Goal: Information Seeking & Learning: Find specific fact

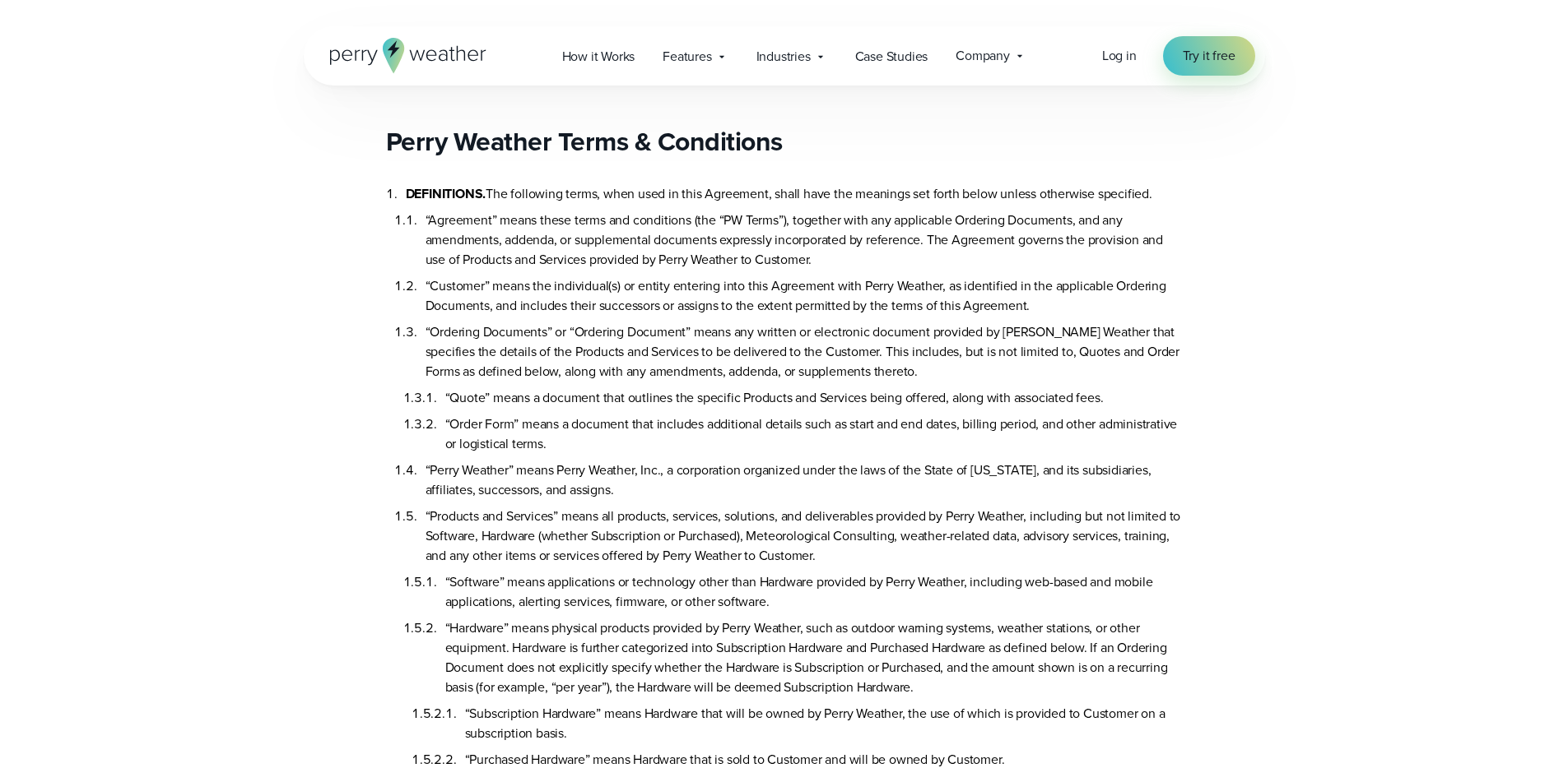
scroll to position [7774, 0]
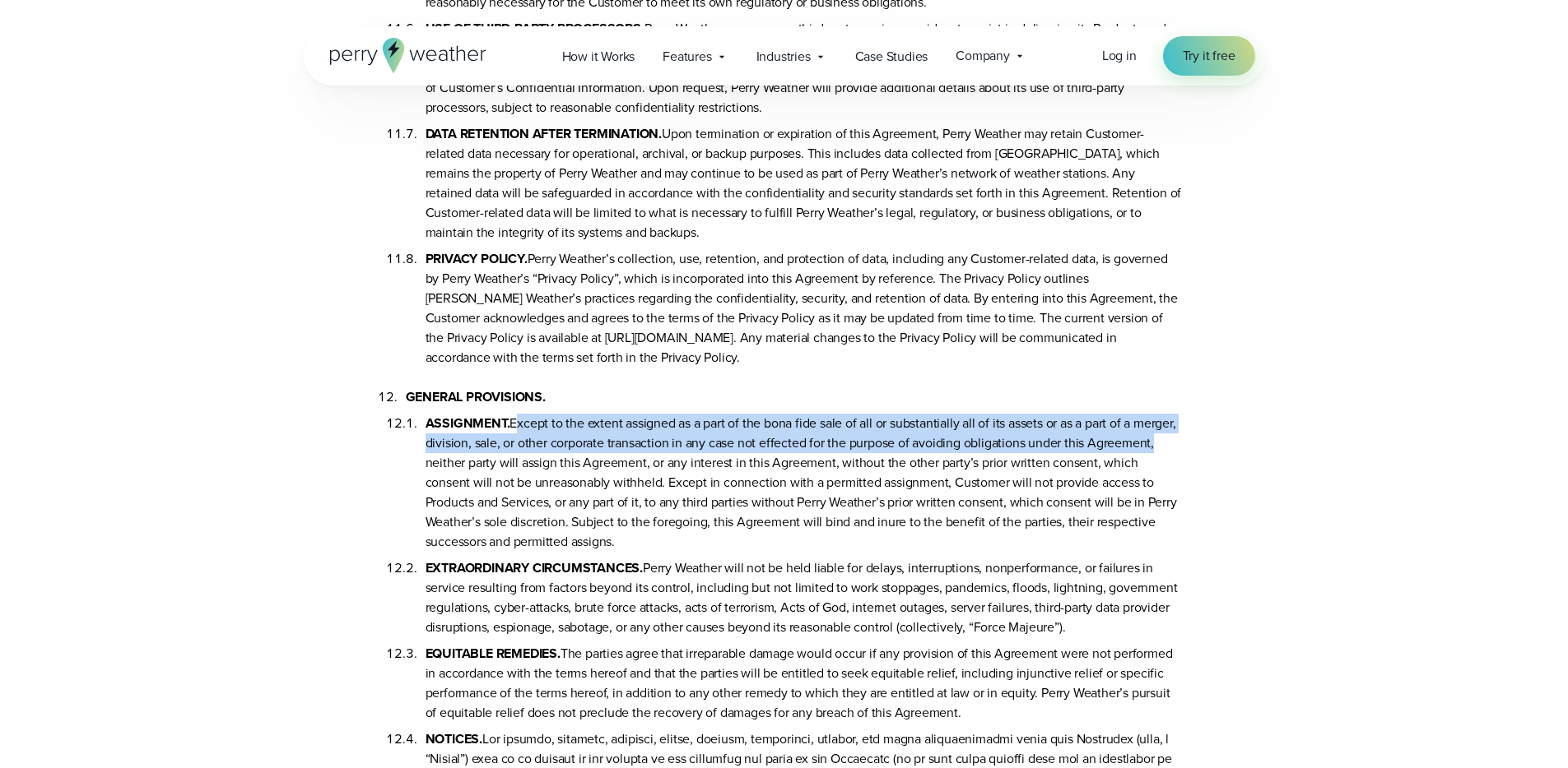
drag, startPoint x: 511, startPoint y: 385, endPoint x: 487, endPoint y: 422, distance: 44.1
click at [487, 423] on li "ASSIGNMENT. Except to the extent assigned as a part of the bona fide sale of al…" at bounding box center [804, 480] width 757 height 145
copy li "Except to the extent assigned as a part of the bona fide sale of all or substan…"
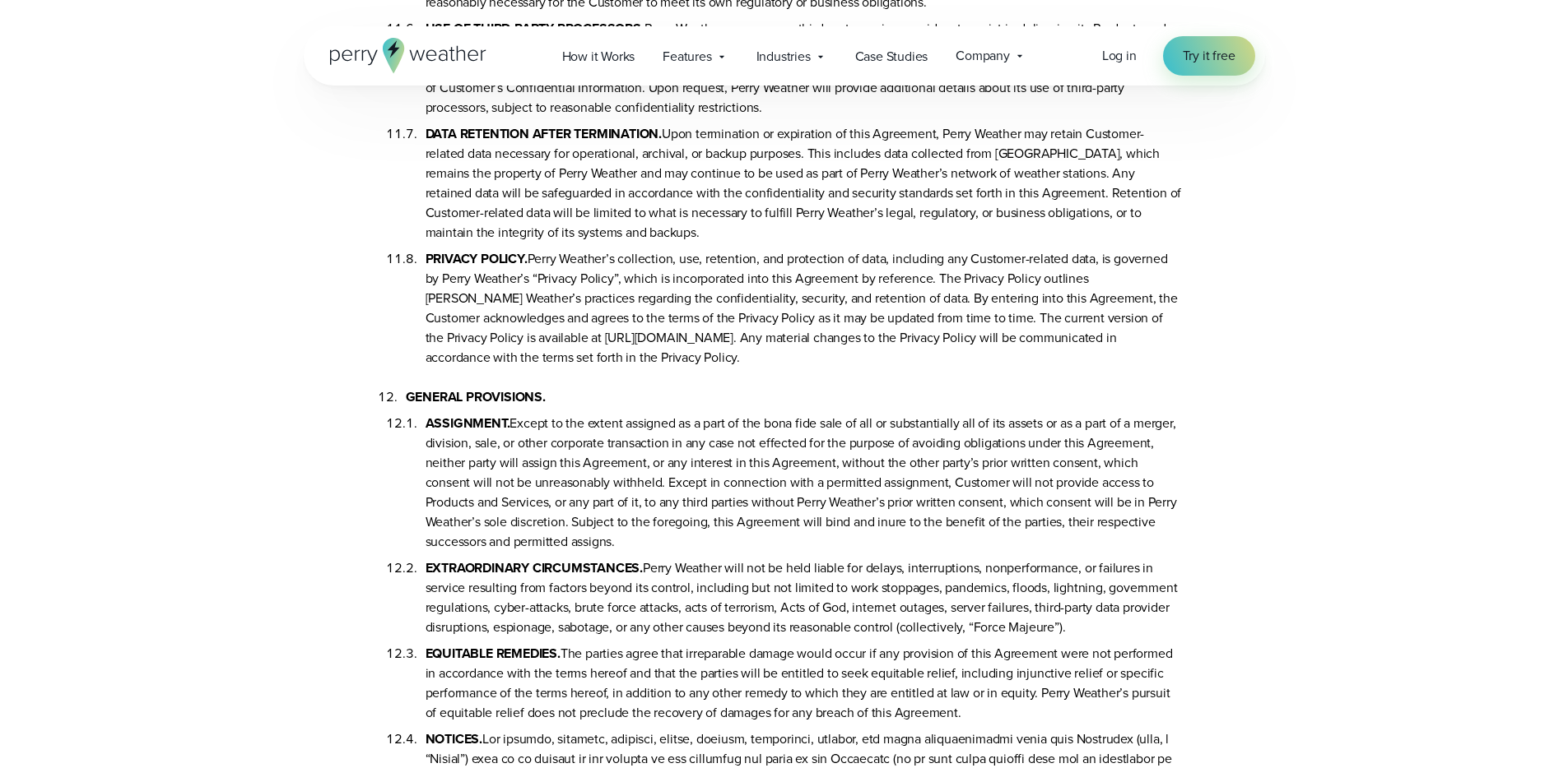
click at [739, 468] on li "ASSIGNMENT. Except to the extent assigned as a part of the bona fide sale of al…" at bounding box center [804, 480] width 757 height 145
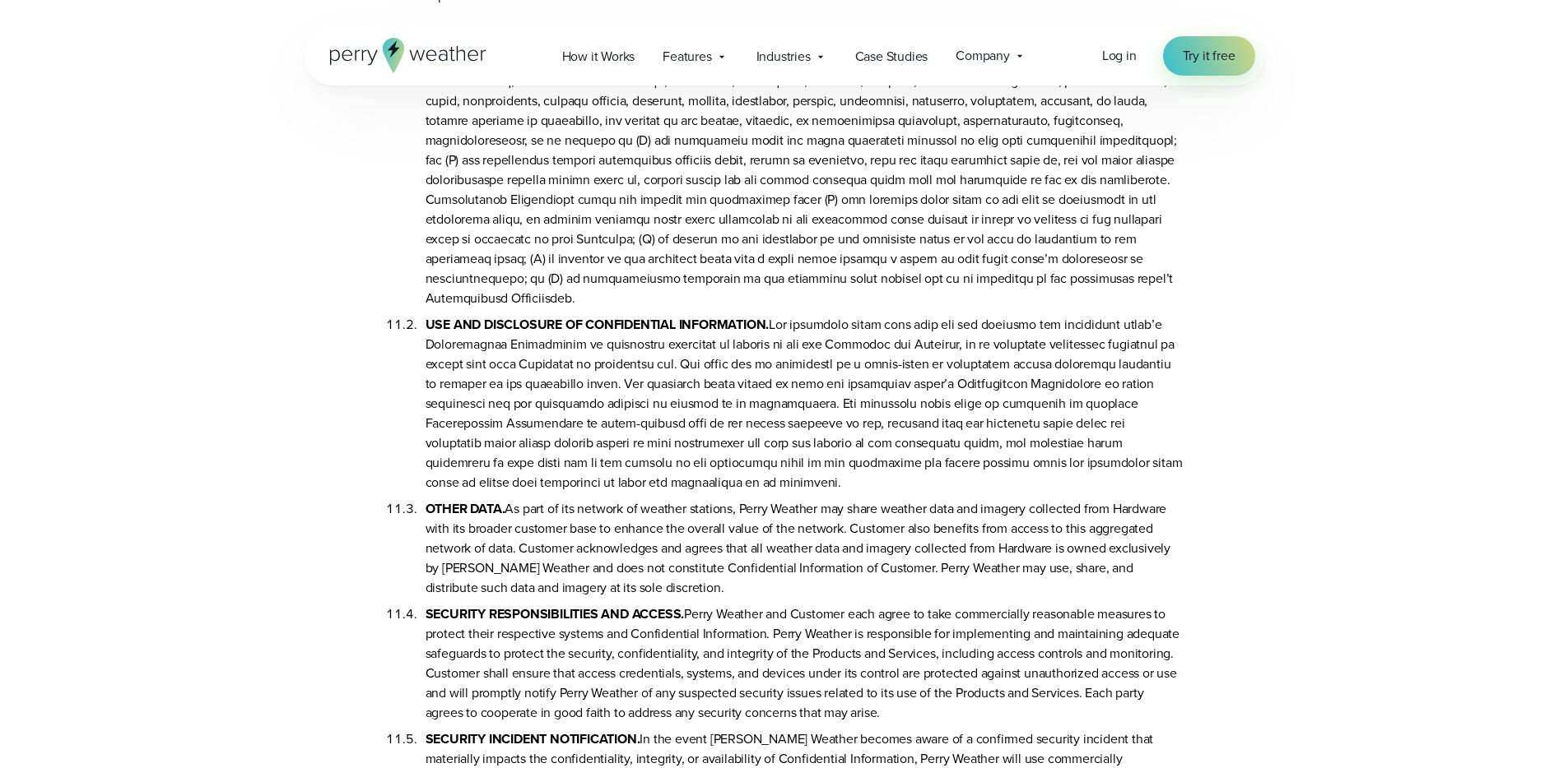
scroll to position [8090, 0]
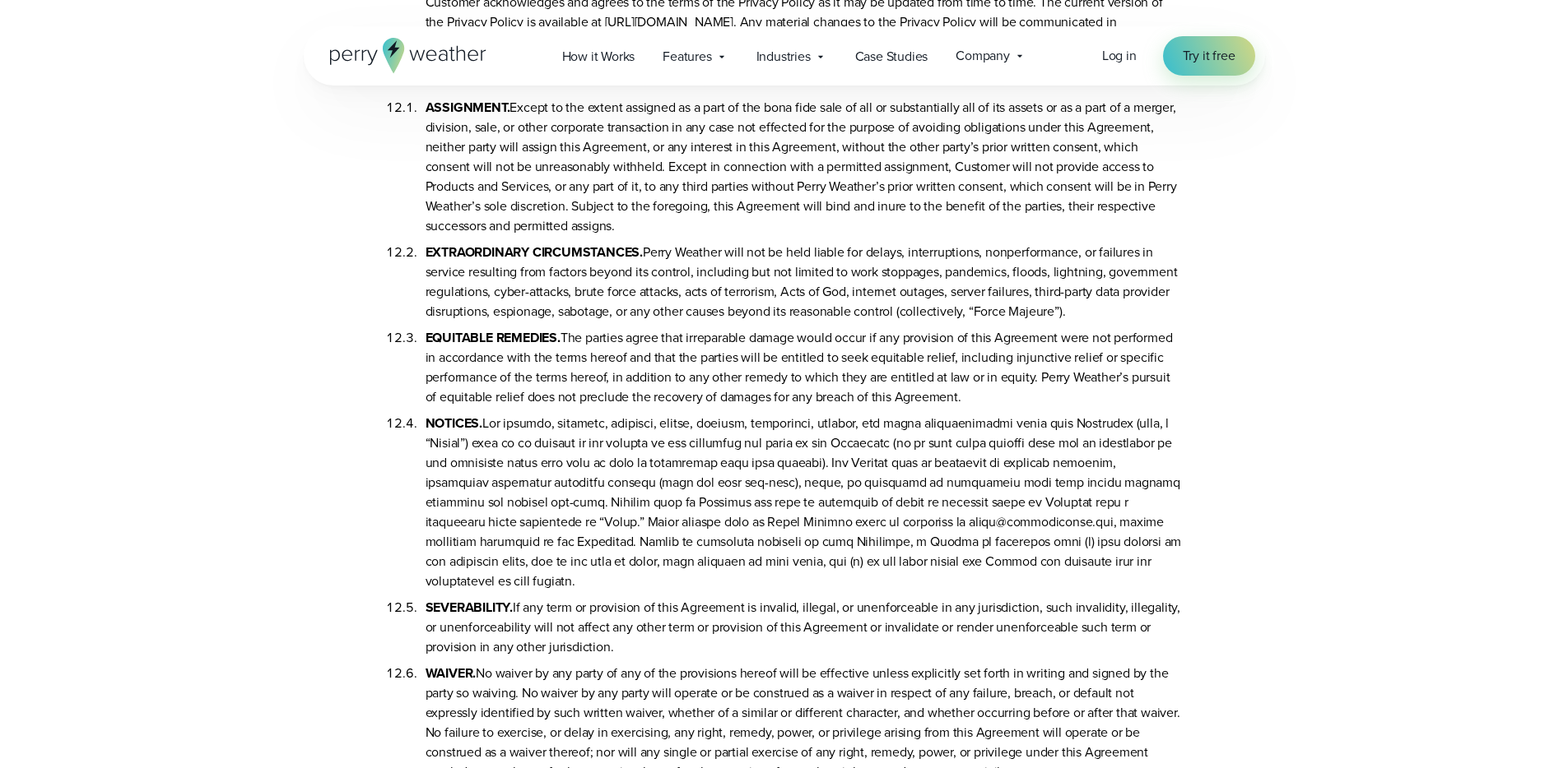
click at [728, 443] on li "NOTICES." at bounding box center [804, 499] width 757 height 184
click at [763, 459] on li "NOTICES." at bounding box center [804, 499] width 757 height 184
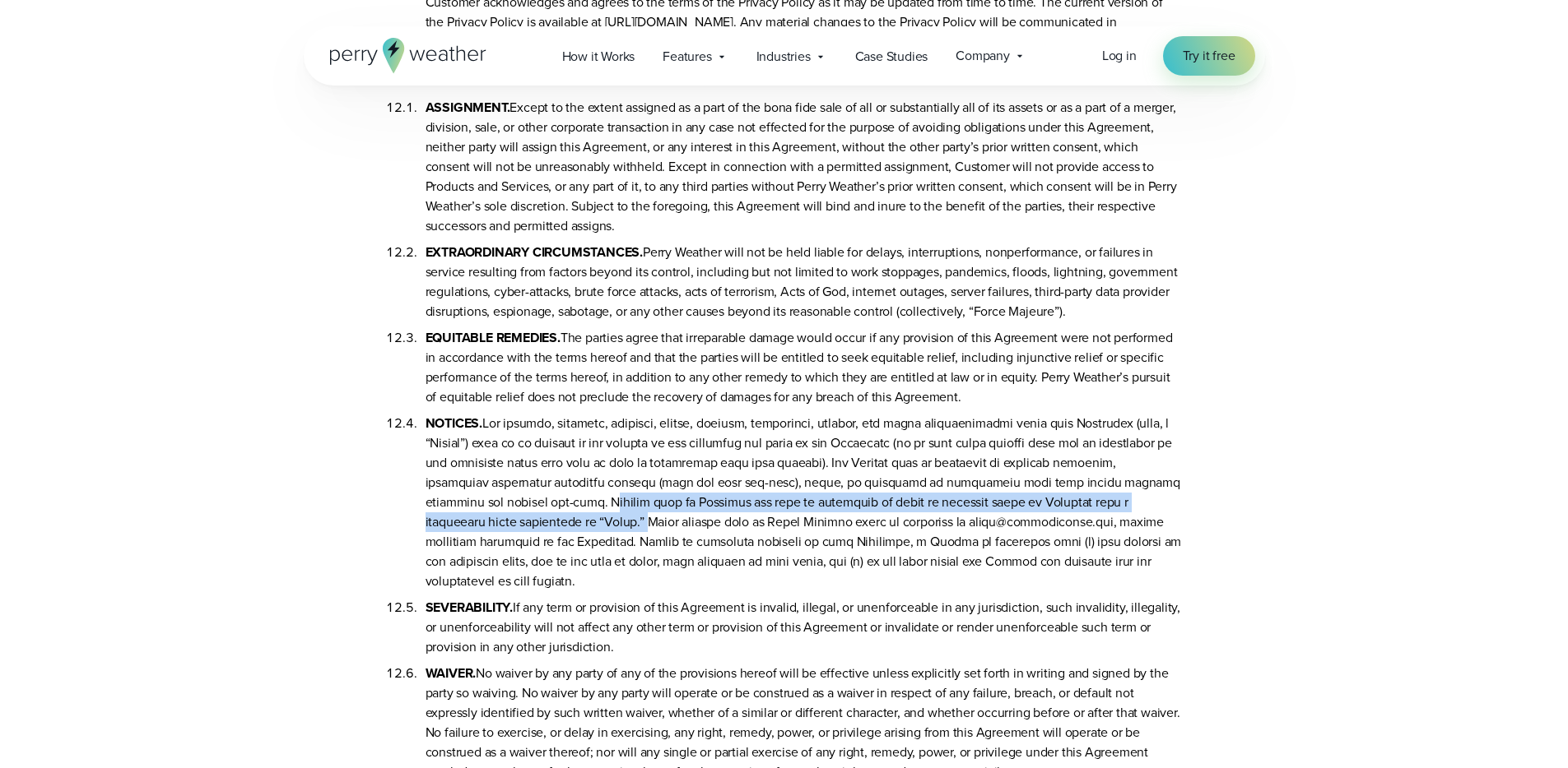
drag, startPoint x: 528, startPoint y: 460, endPoint x: 552, endPoint y: 487, distance: 36.1
click at [552, 487] on li "NOTICES." at bounding box center [804, 499] width 757 height 184
copy li "Notices sent to Customer may also be delivered by email to software users of Cu…"
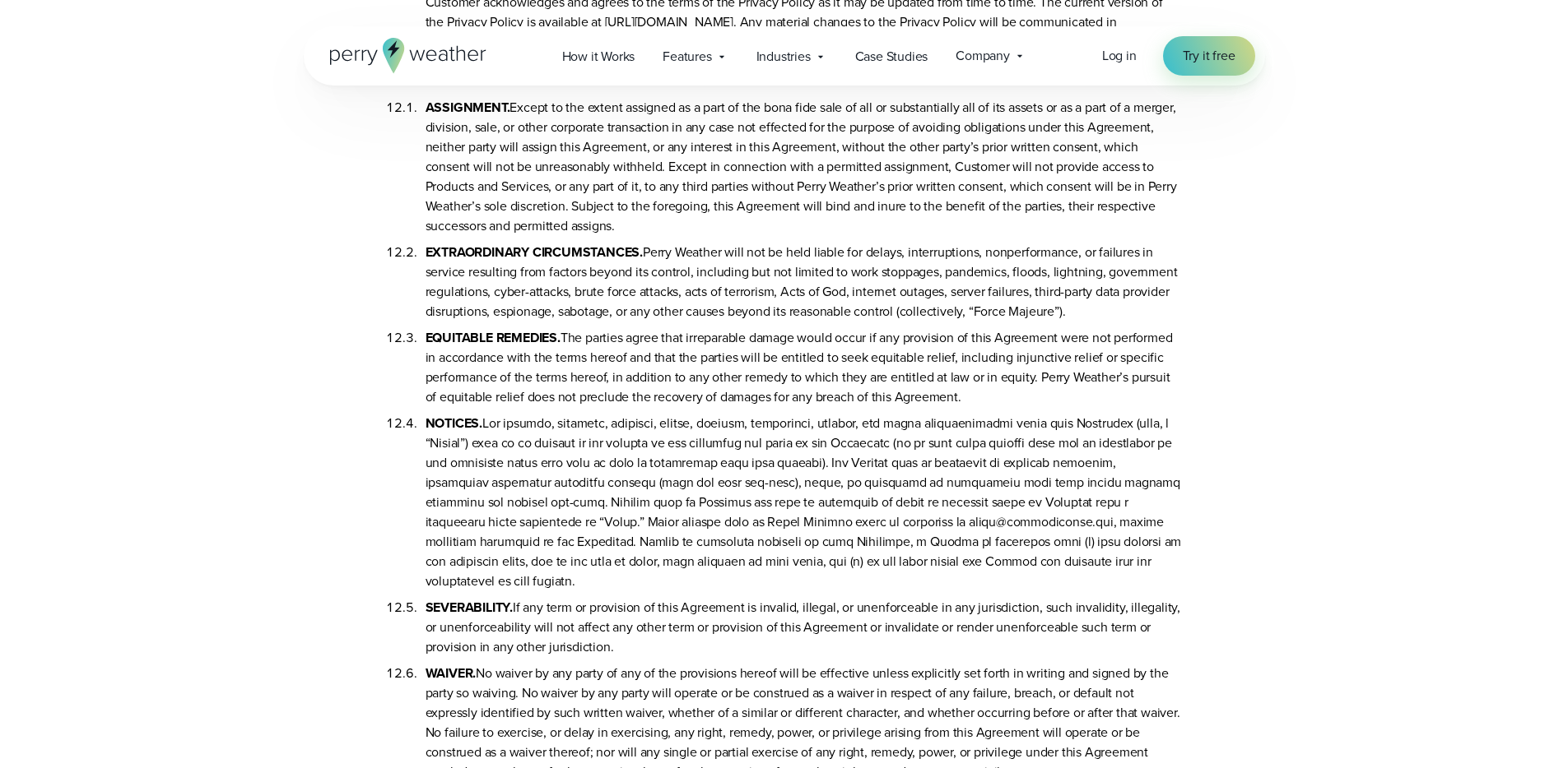
click at [636, 407] on li "NOTICES." at bounding box center [804, 499] width 757 height 184
click at [840, 498] on li "NOTICES." at bounding box center [804, 499] width 757 height 184
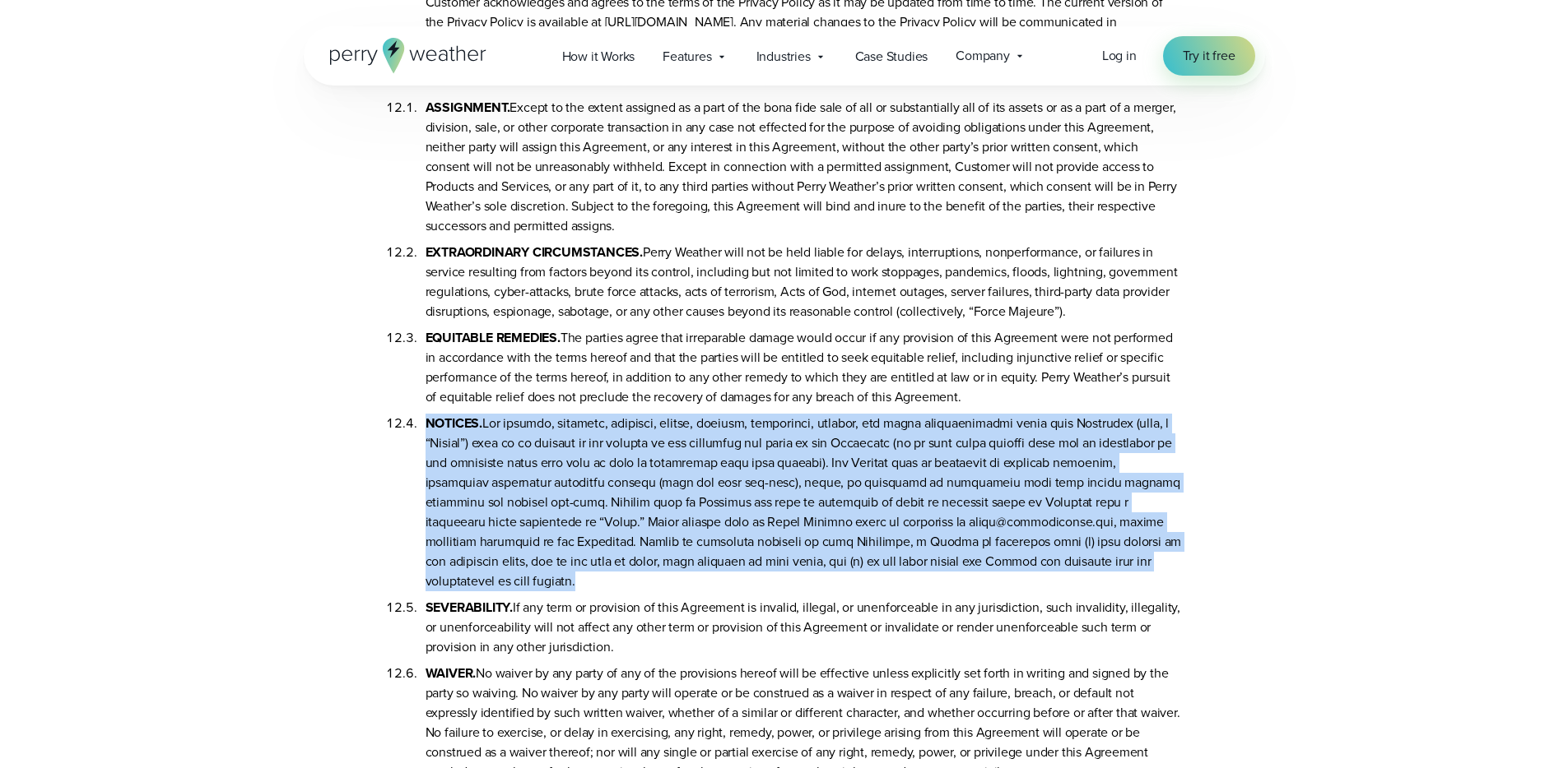
click at [840, 498] on li "NOTICES." at bounding box center [804, 499] width 757 height 184
click at [907, 483] on li "NOTICES." at bounding box center [804, 499] width 757 height 184
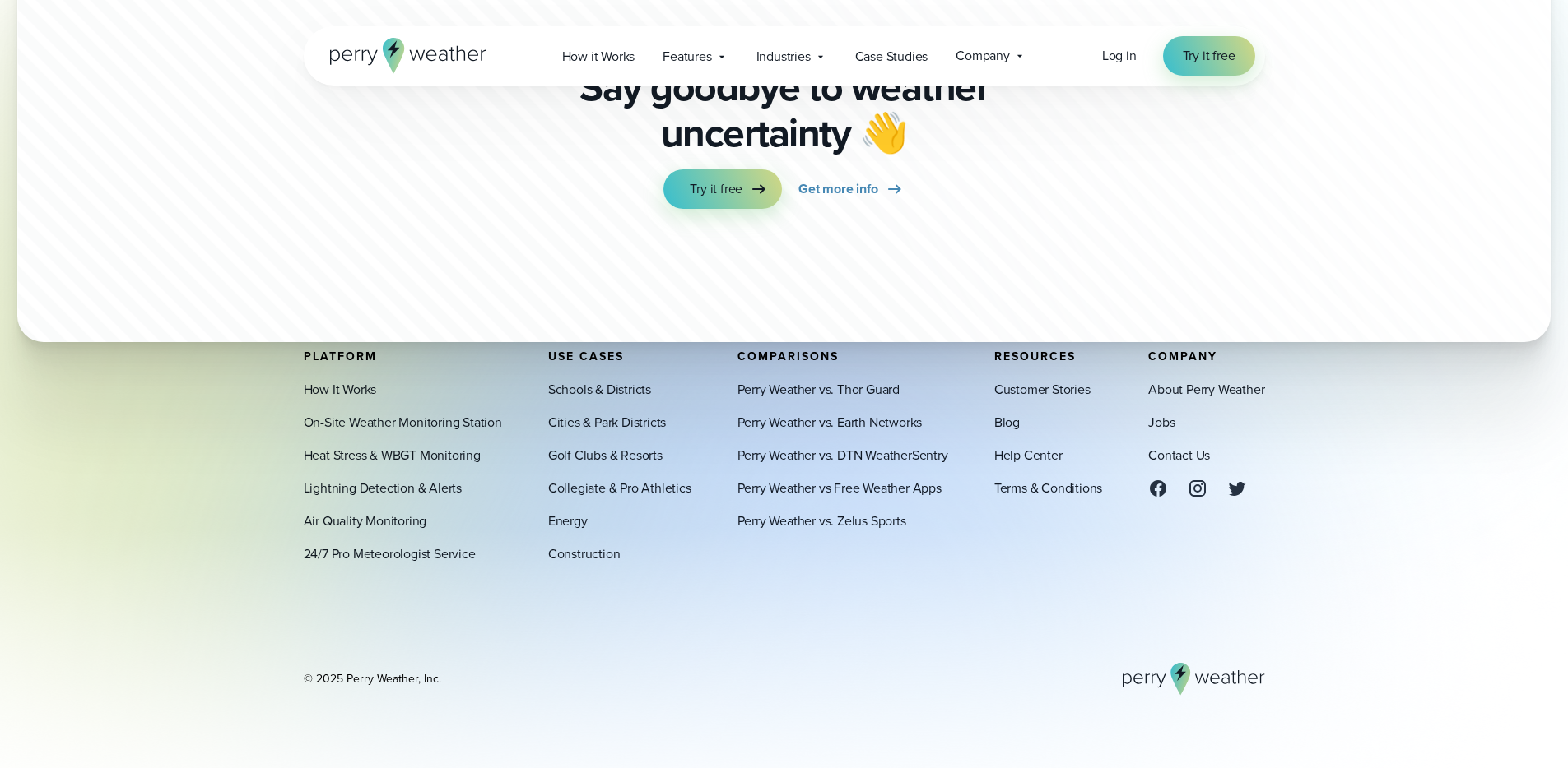
scroll to position [8700, 0]
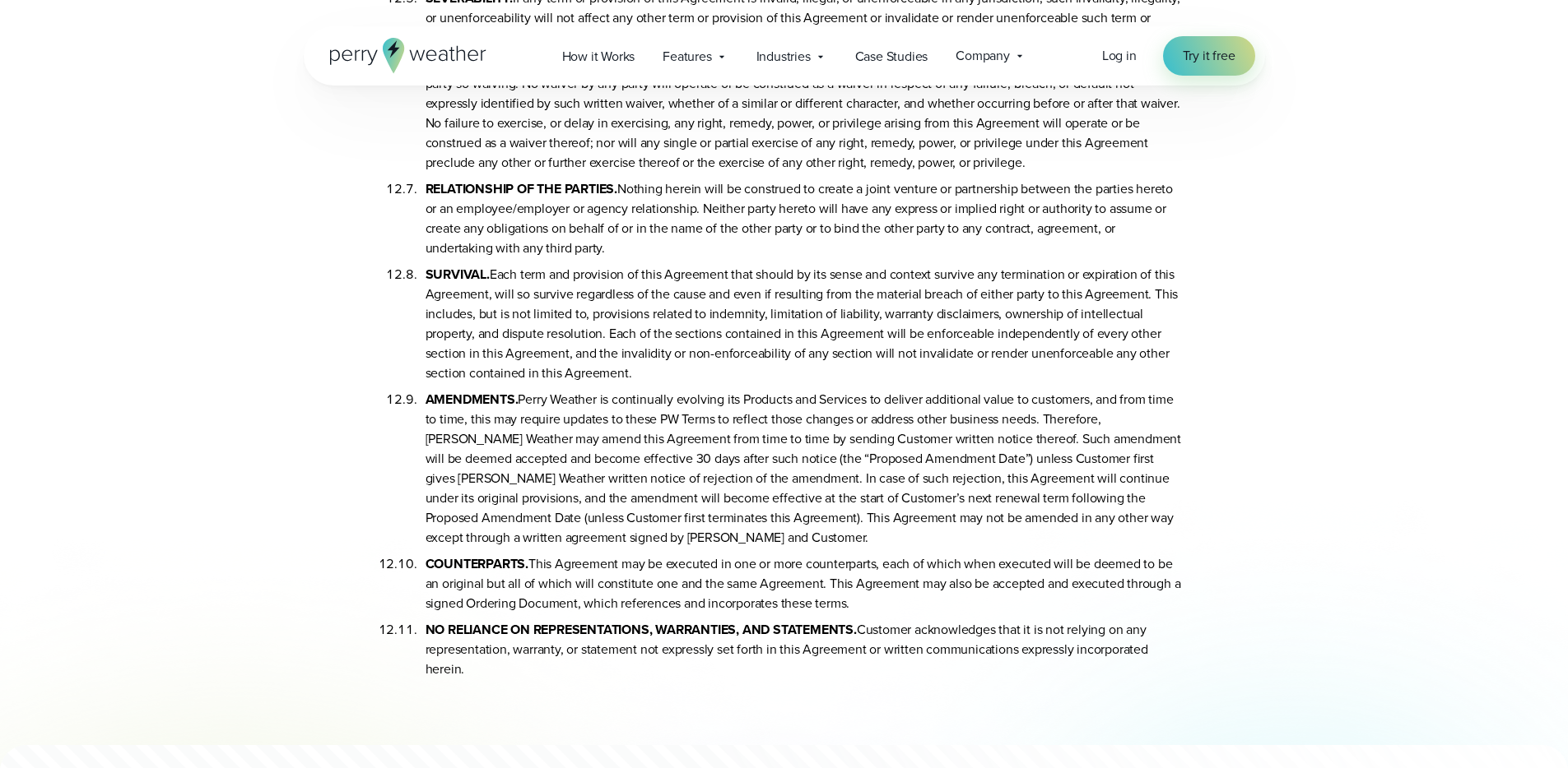
click at [582, 384] on li "AMENDMENTS. Perry Weather is continually evolving its Products and Services to …" at bounding box center [804, 466] width 757 height 165
click at [539, 384] on li "AMENDMENTS. Perry Weather is continually evolving its Products and Services to …" at bounding box center [804, 466] width 757 height 165
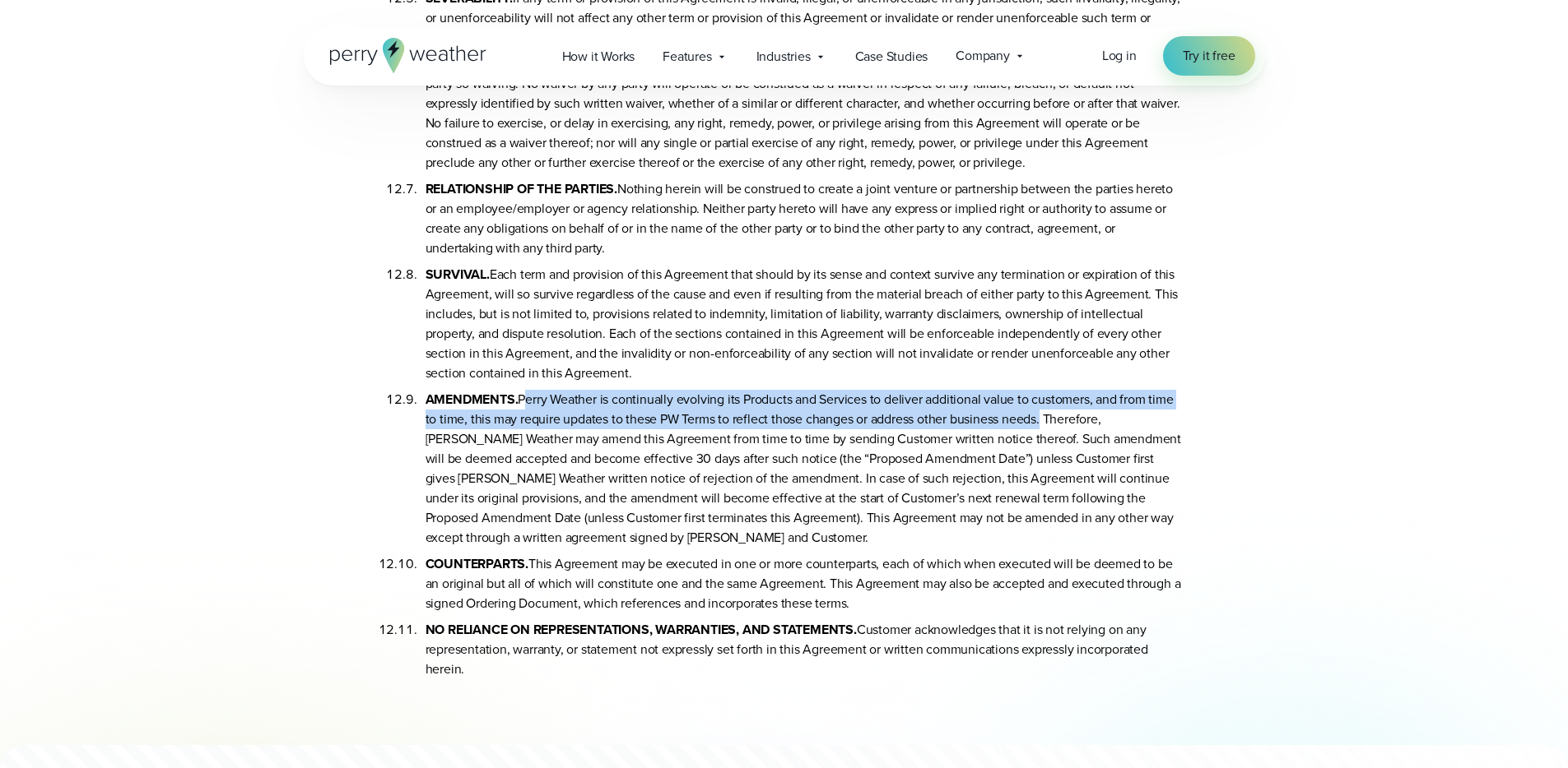
drag, startPoint x: 539, startPoint y: 342, endPoint x: 1030, endPoint y: 356, distance: 491.2
click at [1030, 384] on li "AMENDMENTS. Perry Weather is continually evolving its Products and Services to …" at bounding box center [804, 466] width 757 height 165
copy li "Perry Weather is continually evolving its Products and Services to deliver addi…"
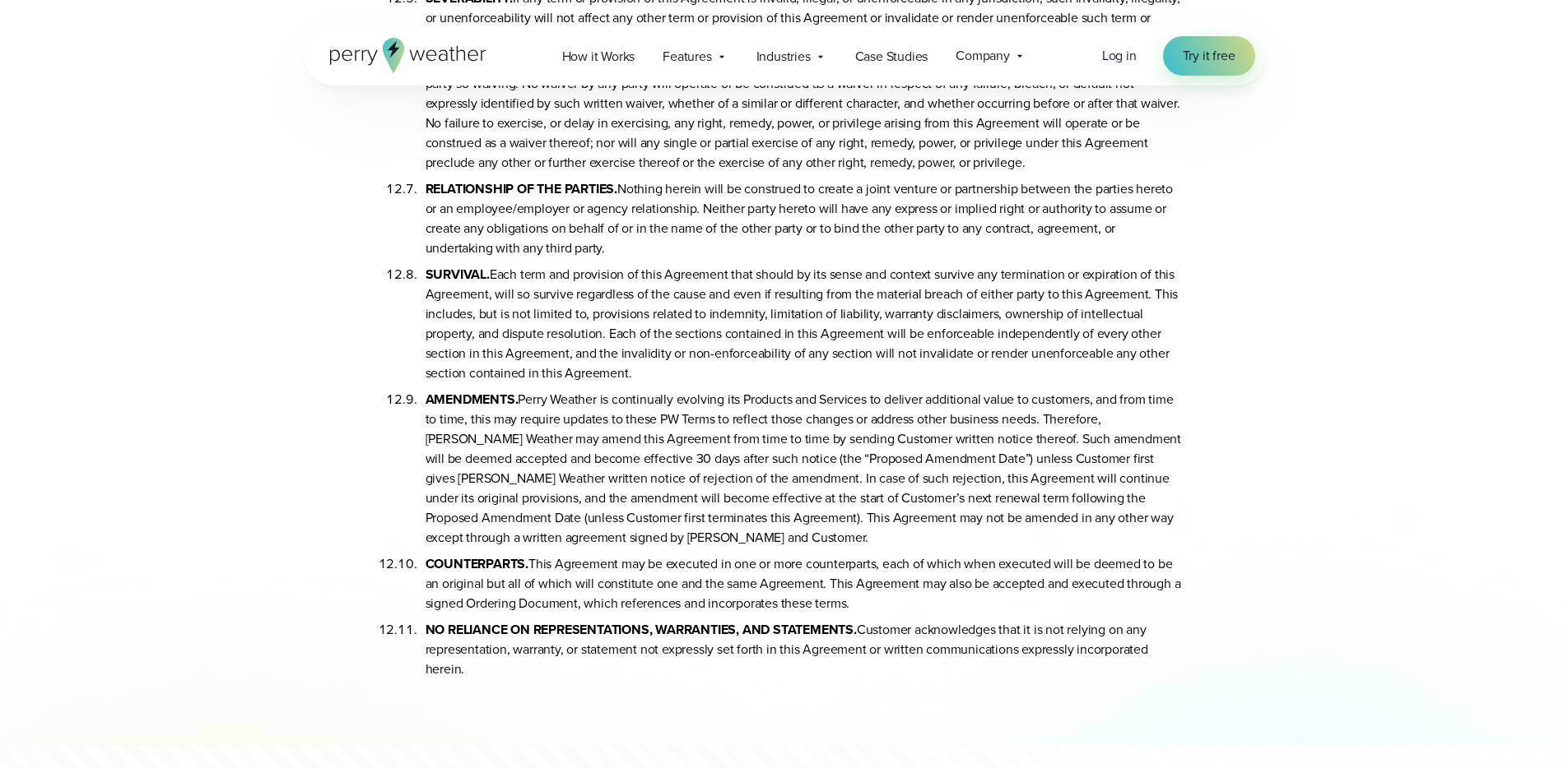
click at [956, 384] on li "AMENDMENTS. Perry Weather is continually evolving its Products and Services to …" at bounding box center [804, 466] width 757 height 165
click at [966, 384] on li "AMENDMENTS. Perry Weather is continually evolving its Products and Services to …" at bounding box center [804, 466] width 757 height 165
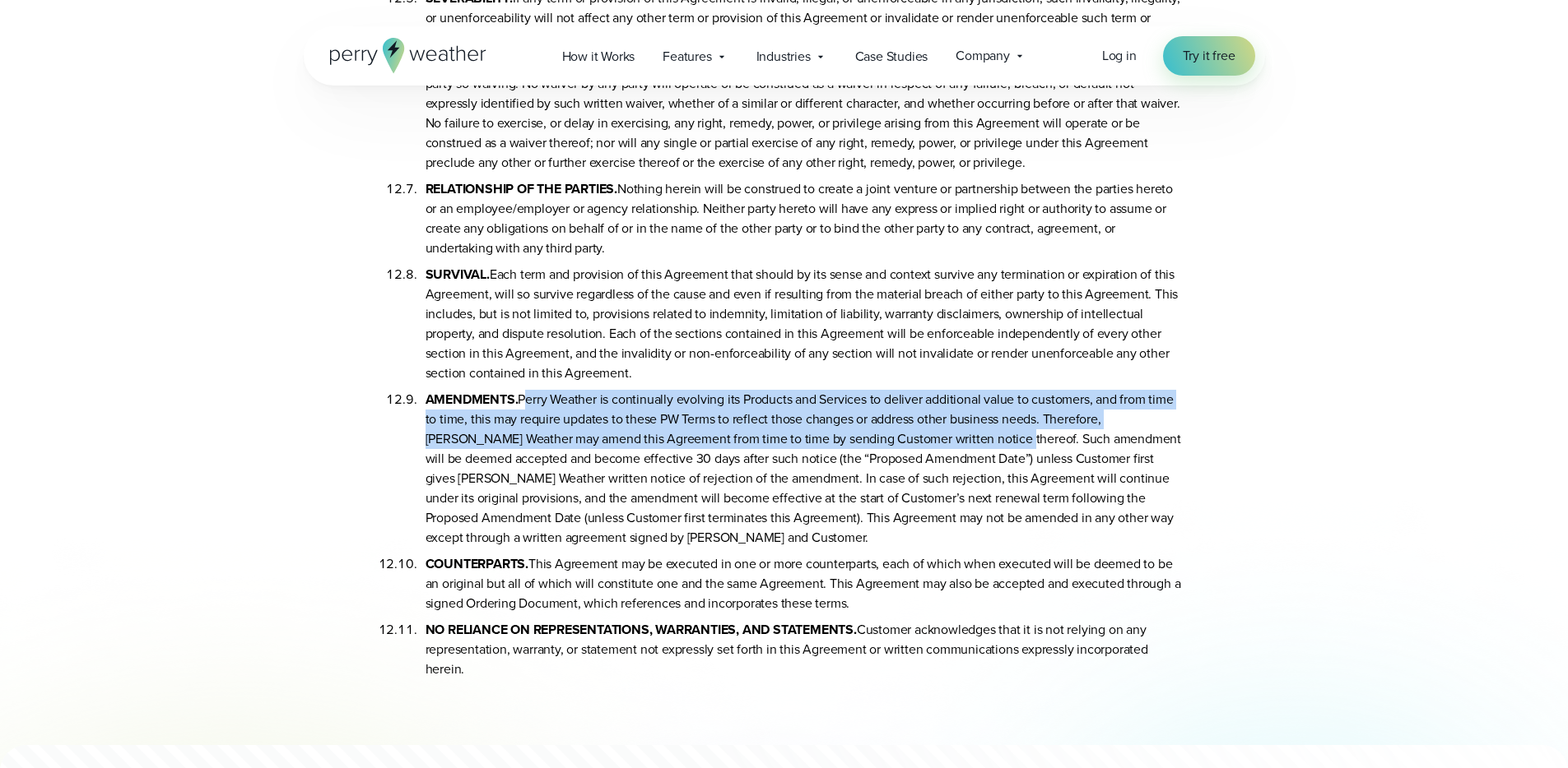
drag, startPoint x: 940, startPoint y: 379, endPoint x: 530, endPoint y: 346, distance: 411.3
click at [530, 384] on li "AMENDMENTS. Perry Weather is continually evolving its Products and Services to …" at bounding box center [804, 466] width 757 height 165
copy li "Perry Weather is continually evolving its Products and Services to deliver addi…"
